Goal: Subscribe to service/newsletter

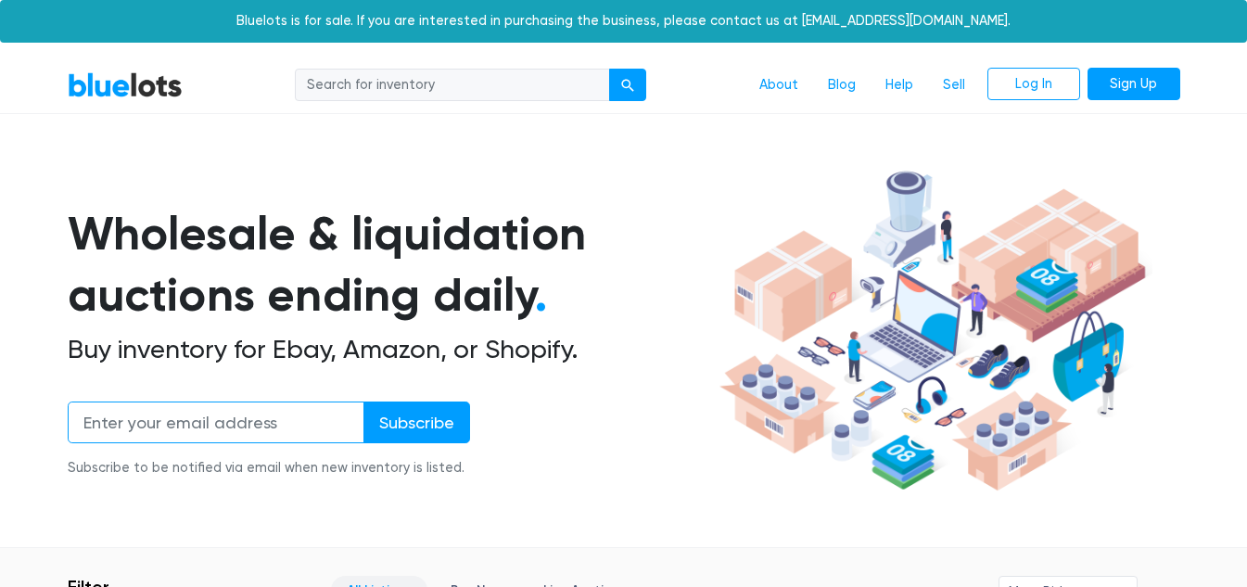
click at [196, 411] on input "email" at bounding box center [216, 422] width 297 height 42
type input "rscottkeith@gmail.com"
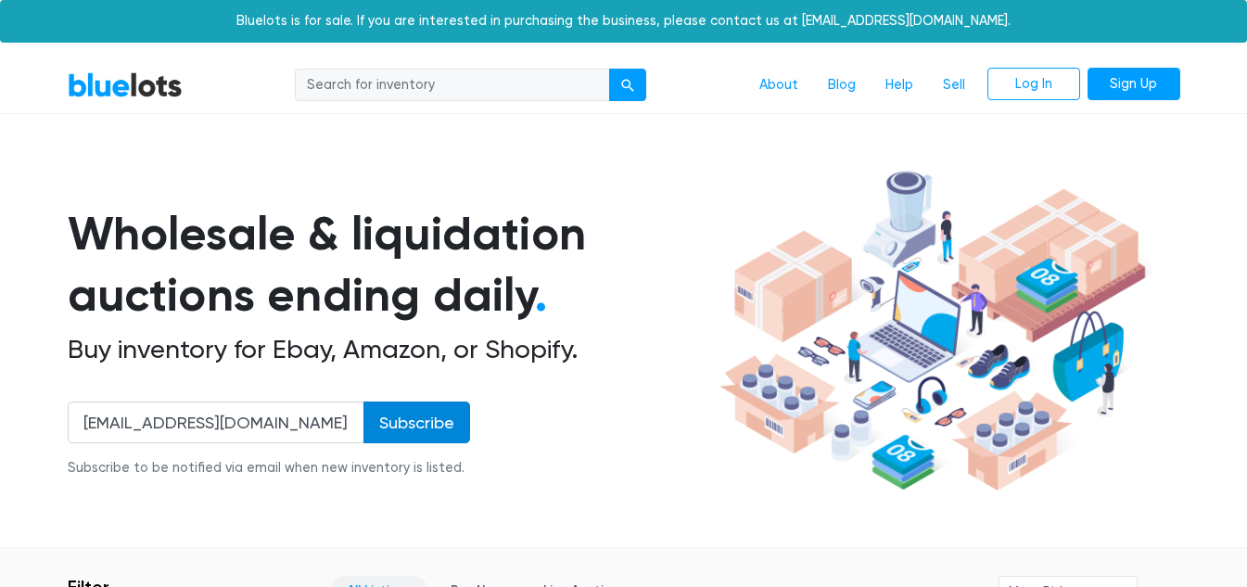
click at [407, 414] on input "Subscribe" at bounding box center [416, 422] width 107 height 42
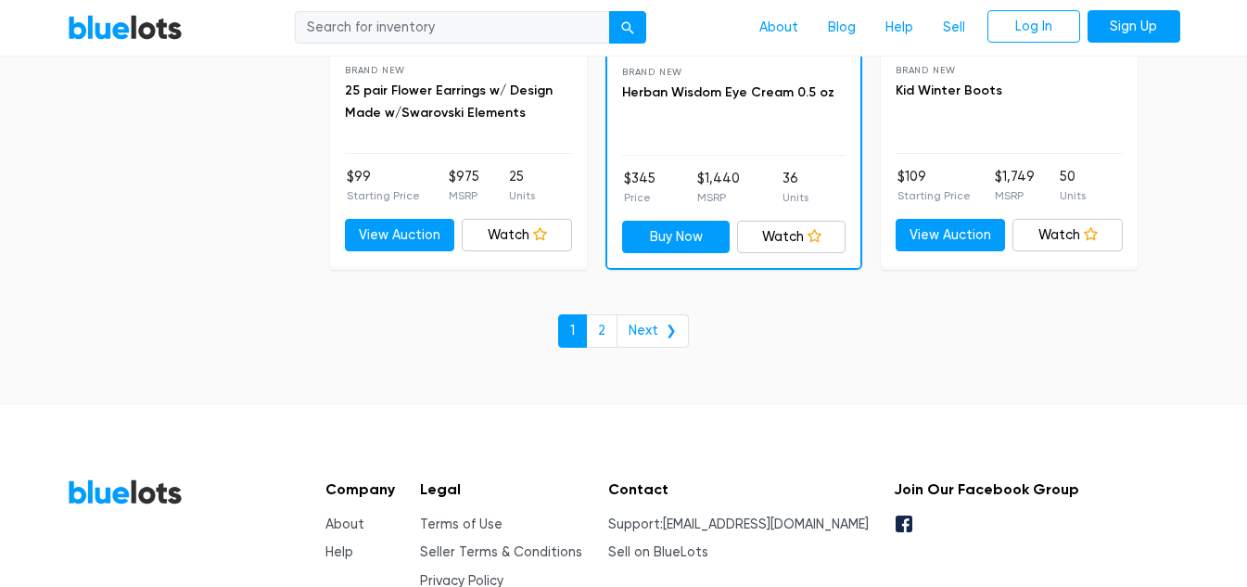
scroll to position [8281, 0]
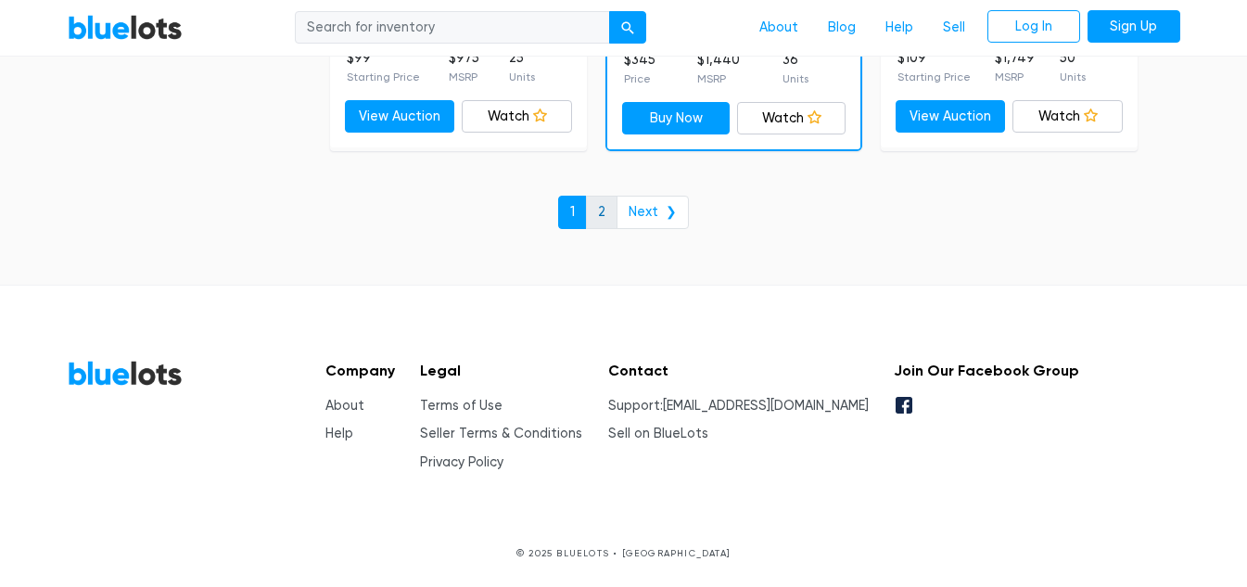
click at [605, 210] on link "2" at bounding box center [602, 212] width 32 height 33
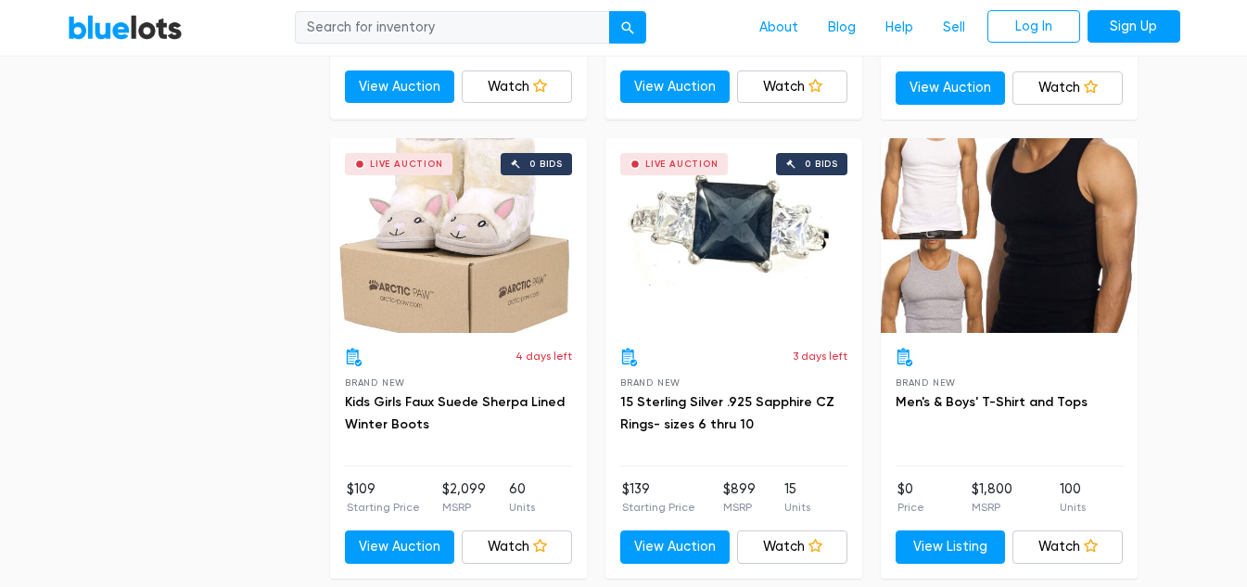
scroll to position [3245, 0]
